Goal: Transaction & Acquisition: Download file/media

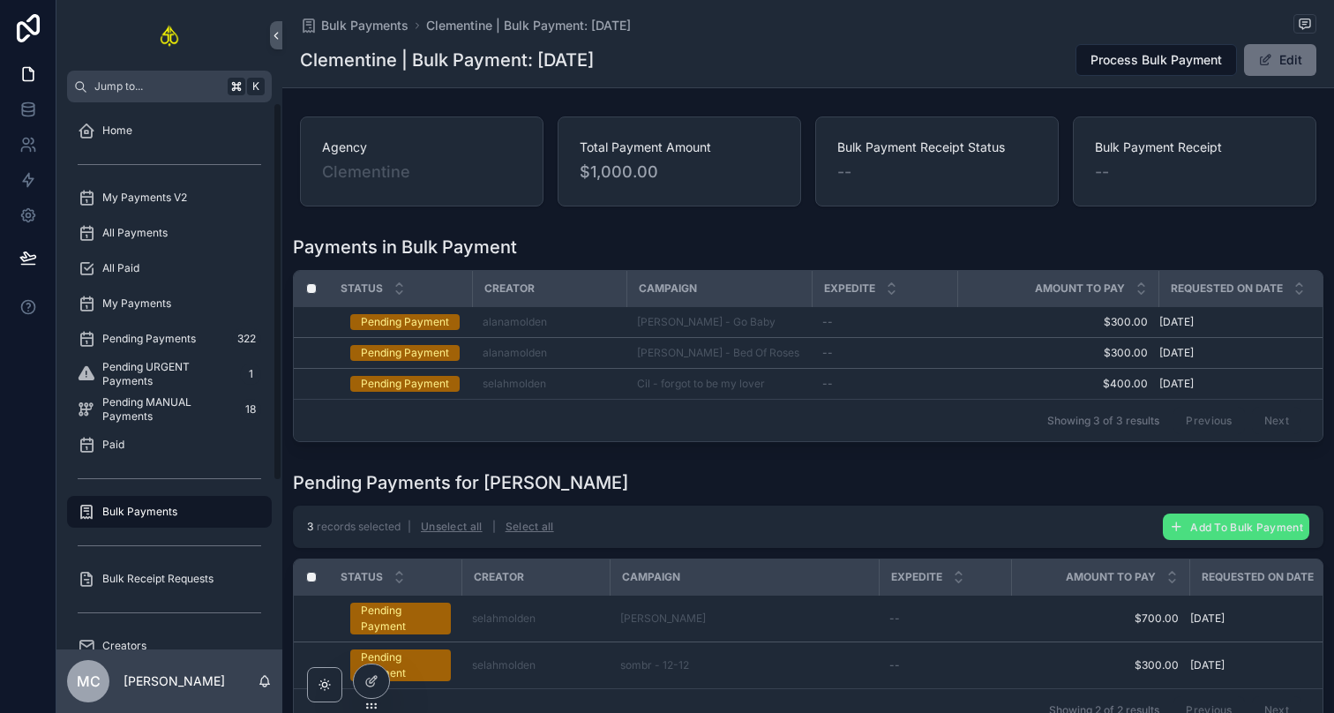
click at [199, 518] on div "Bulk Payments" at bounding box center [170, 512] width 184 height 28
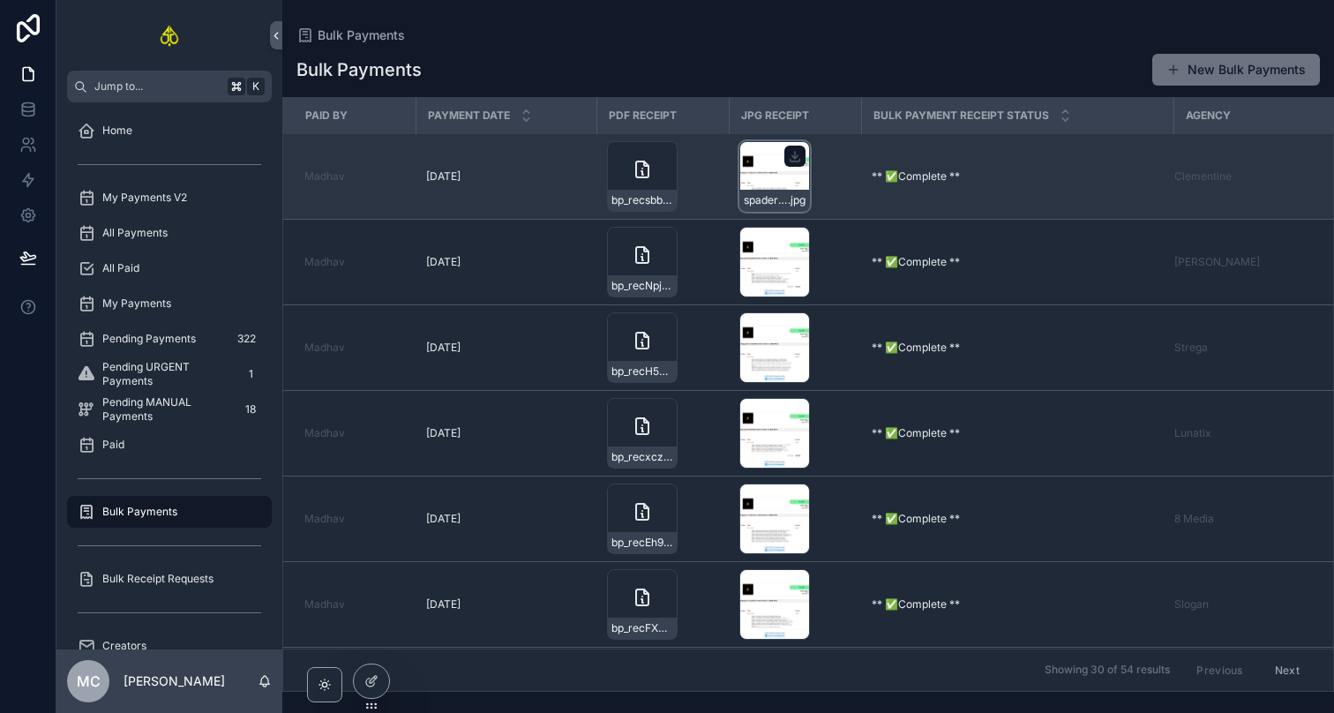
click at [785, 176] on div "spadereceipt .jpg" at bounding box center [774, 176] width 71 height 71
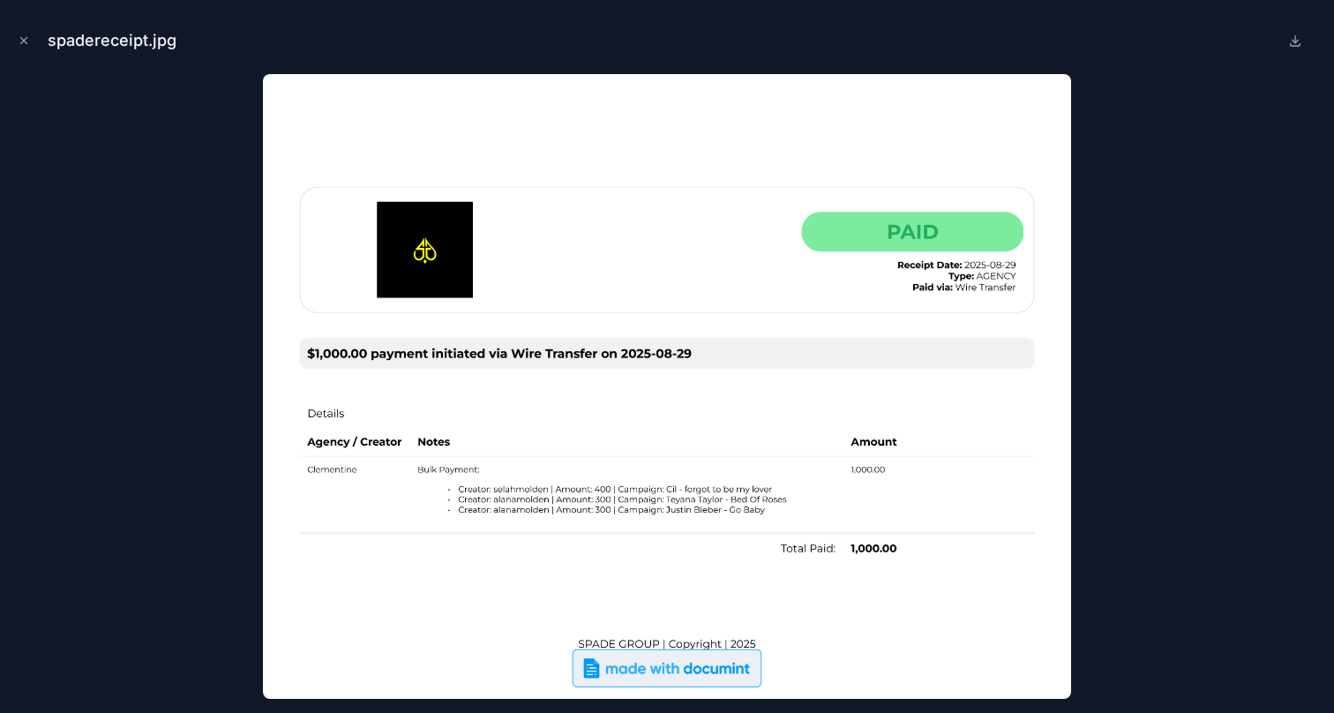
click at [1148, 159] on div at bounding box center [667, 386] width 1306 height 625
click at [1174, 76] on div at bounding box center [667, 386] width 1306 height 625
click at [19, 51] on div "spadereceipt.jpg" at bounding box center [667, 40] width 1306 height 53
click at [19, 44] on icon "Close modal" at bounding box center [24, 40] width 12 height 12
